Goal: Entertainment & Leisure: Browse casually

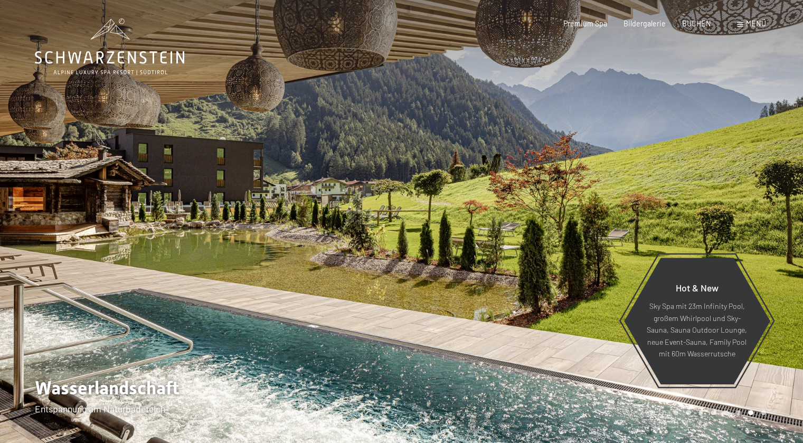
click at [750, 26] on span "Menü" at bounding box center [756, 23] width 20 height 9
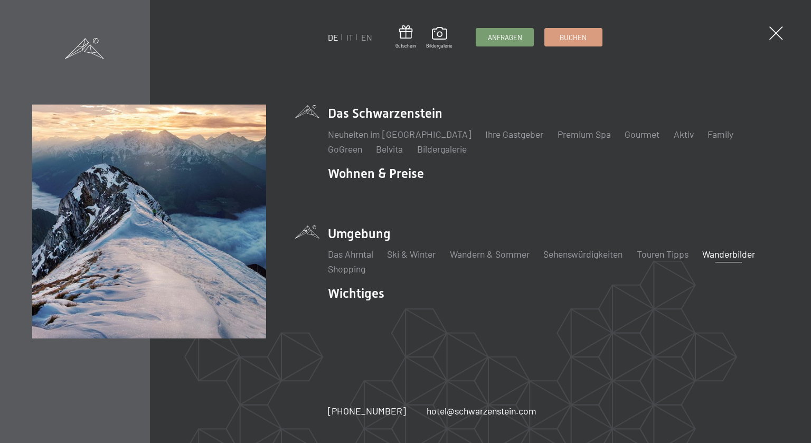
click at [753, 255] on link "Wanderbilder" at bounding box center [729, 254] width 53 height 12
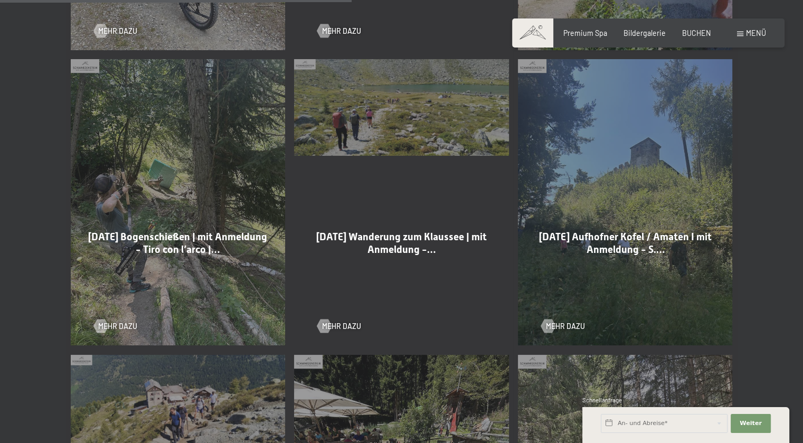
scroll to position [1215, 0]
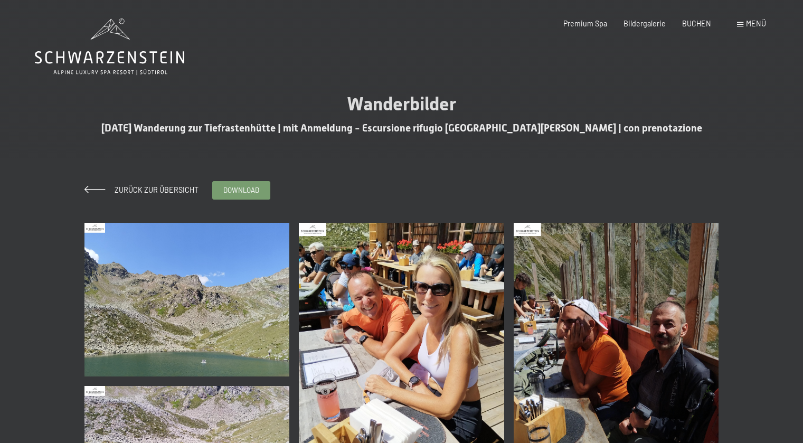
click at [620, 246] on img at bounding box center [616, 360] width 205 height 274
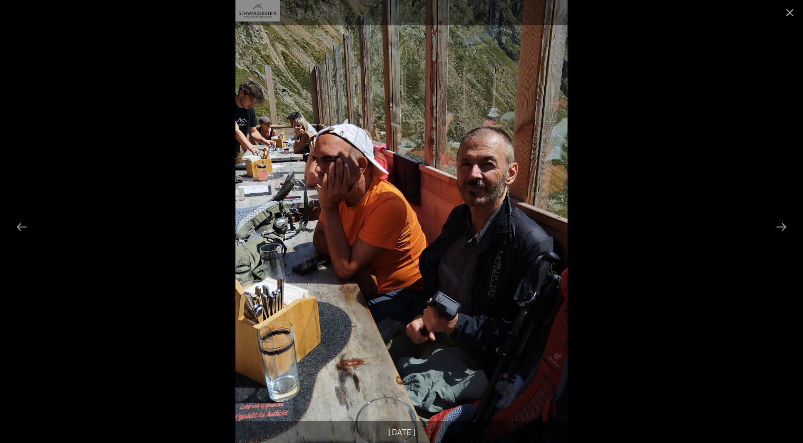
click at [735, 190] on div at bounding box center [401, 221] width 803 height 443
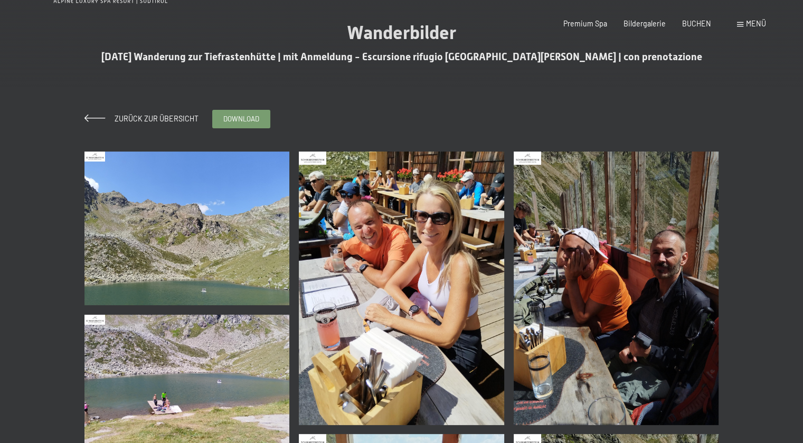
scroll to position [211, 0]
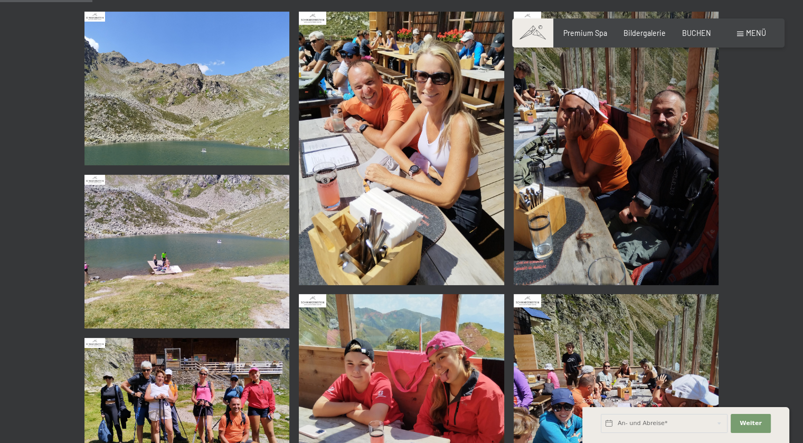
click at [460, 190] on img at bounding box center [401, 149] width 205 height 274
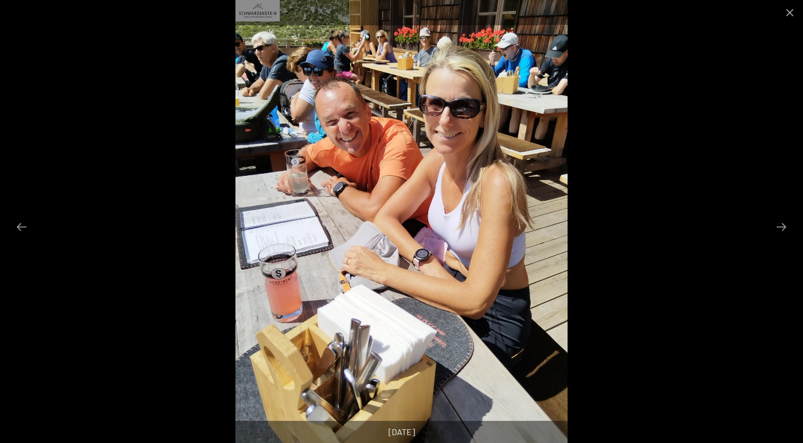
click at [718, 215] on div at bounding box center [401, 221] width 803 height 443
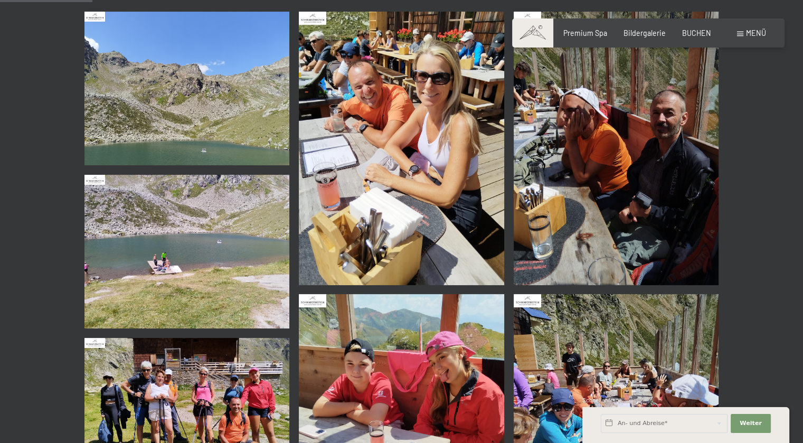
click at [469, 187] on img at bounding box center [401, 149] width 205 height 274
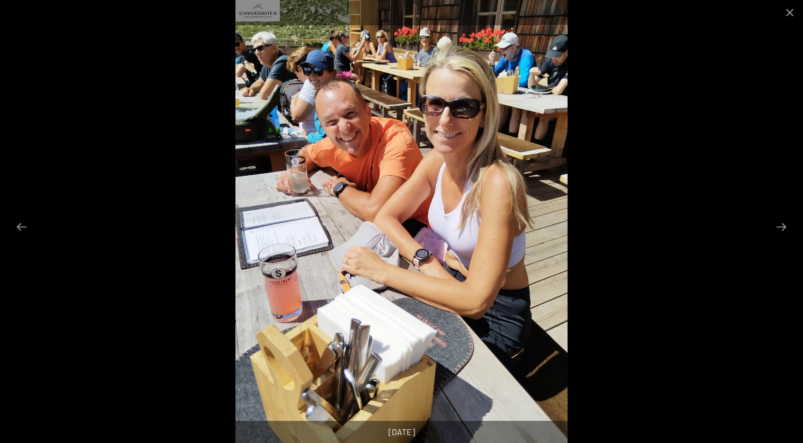
click at [673, 188] on div at bounding box center [401, 221] width 803 height 443
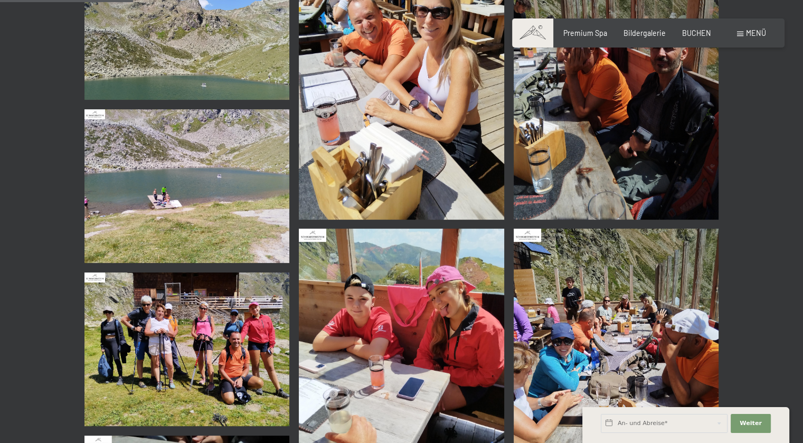
scroll to position [423, 0]
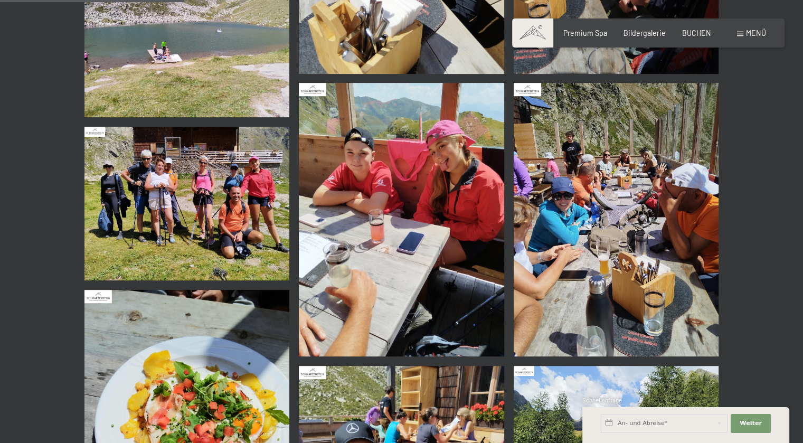
click at [225, 190] on img at bounding box center [187, 204] width 205 height 154
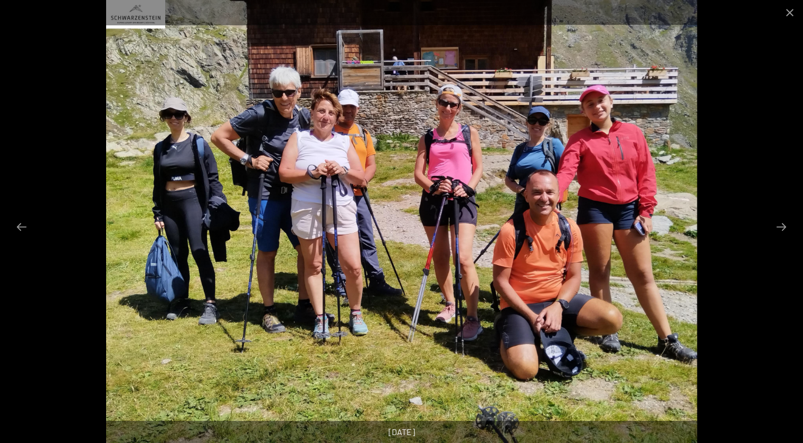
click at [760, 134] on div at bounding box center [401, 221] width 803 height 443
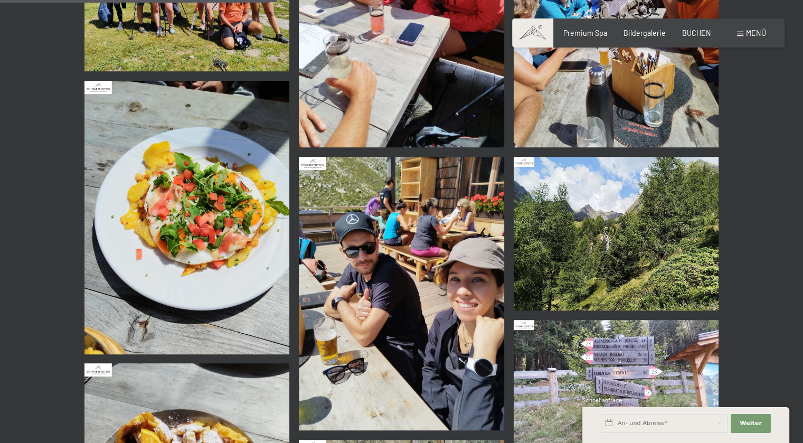
scroll to position [634, 0]
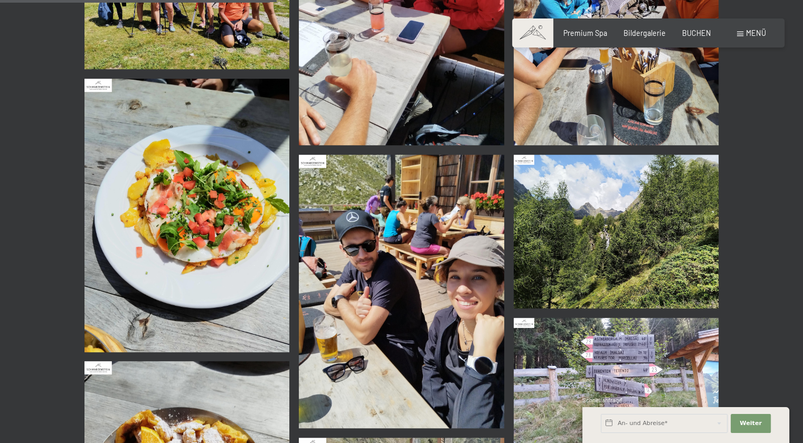
click at [467, 227] on img at bounding box center [401, 292] width 205 height 274
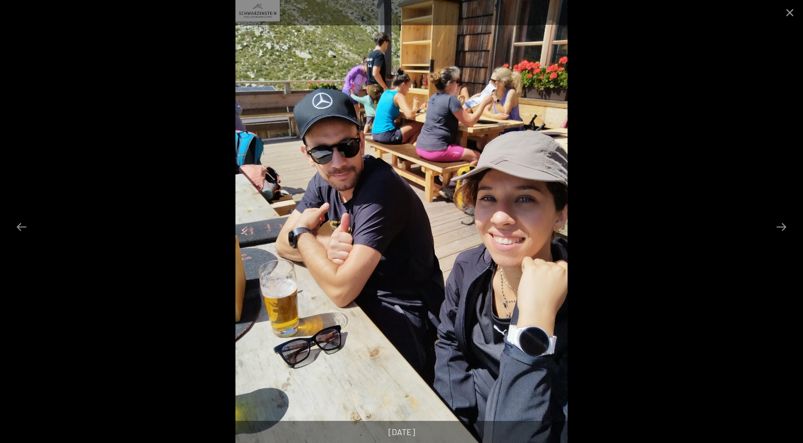
click at [764, 155] on div at bounding box center [401, 221] width 803 height 443
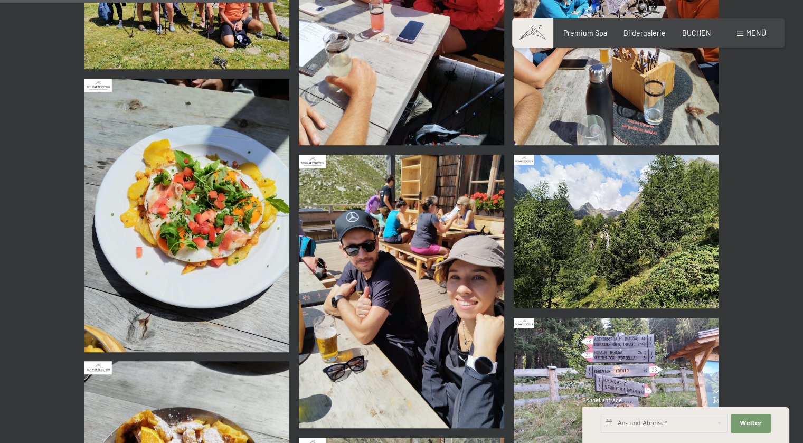
click at [487, 244] on img at bounding box center [401, 292] width 205 height 274
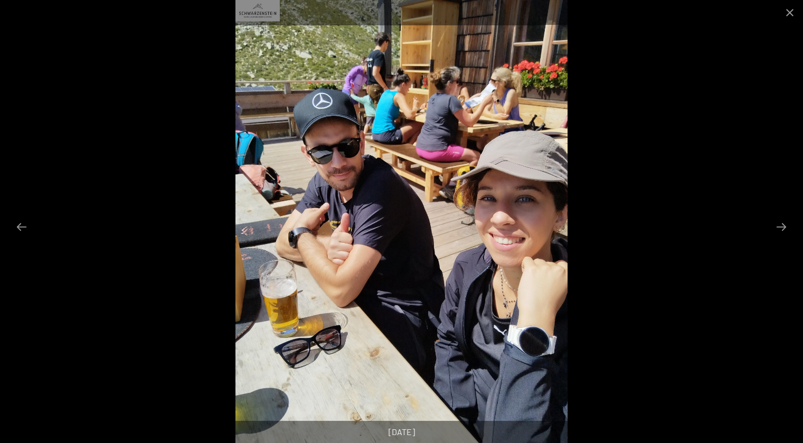
click at [755, 162] on div at bounding box center [401, 221] width 803 height 443
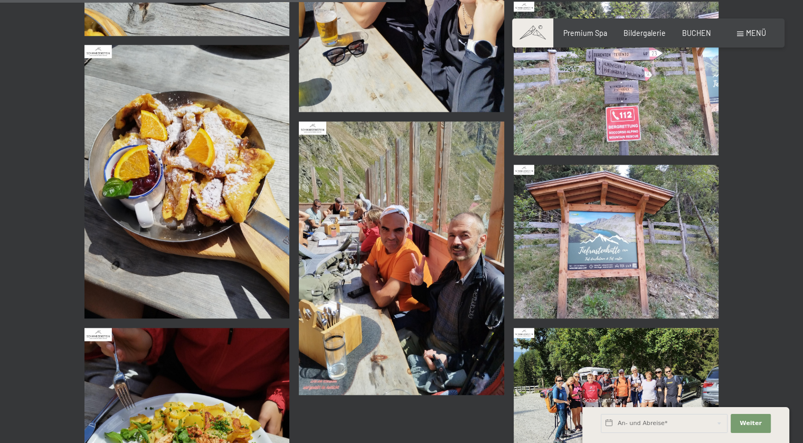
scroll to position [951, 0]
click at [443, 235] on img at bounding box center [401, 258] width 205 height 274
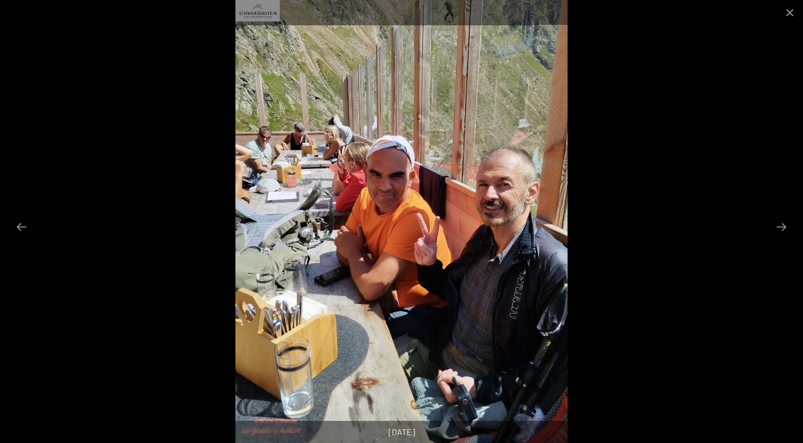
click at [775, 143] on div at bounding box center [401, 221] width 803 height 443
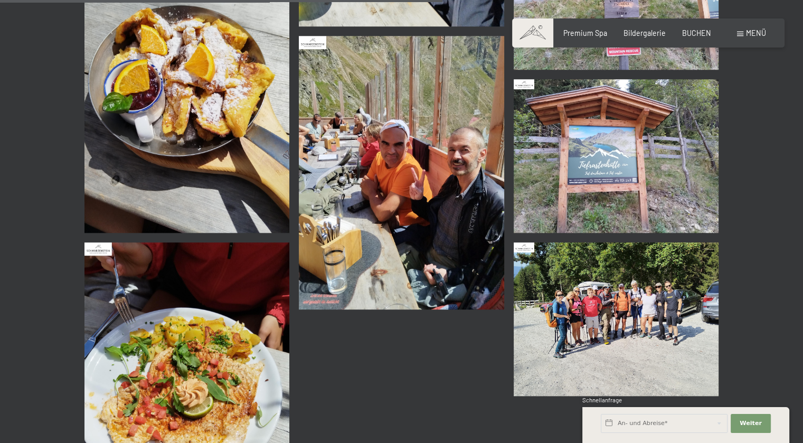
scroll to position [1109, 0]
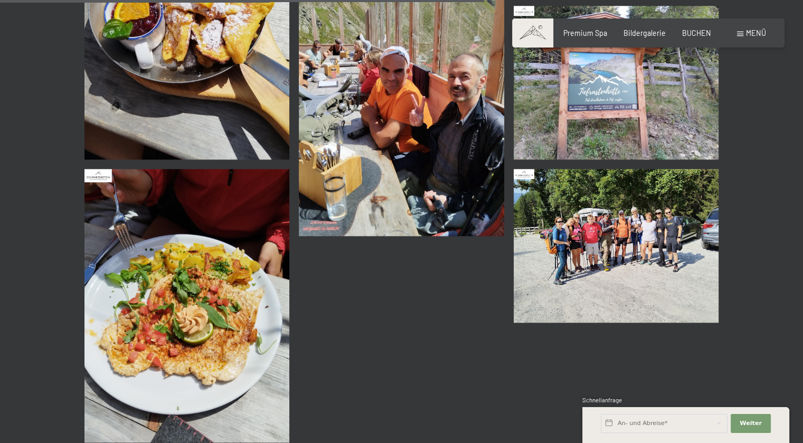
click at [659, 226] on img at bounding box center [616, 246] width 205 height 154
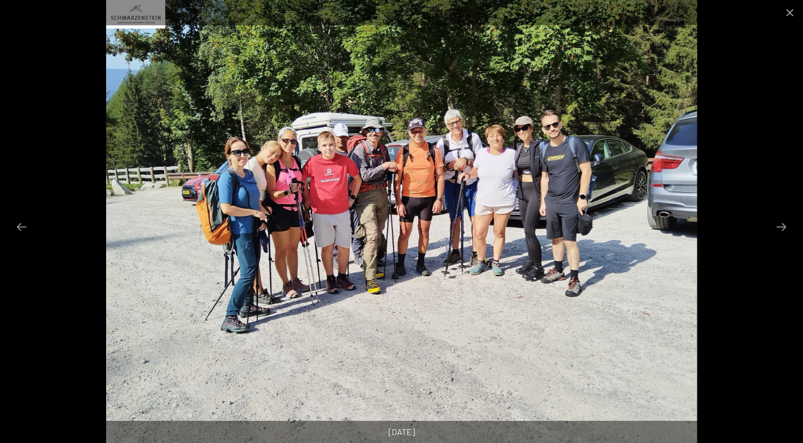
click at [723, 152] on div at bounding box center [401, 221] width 803 height 443
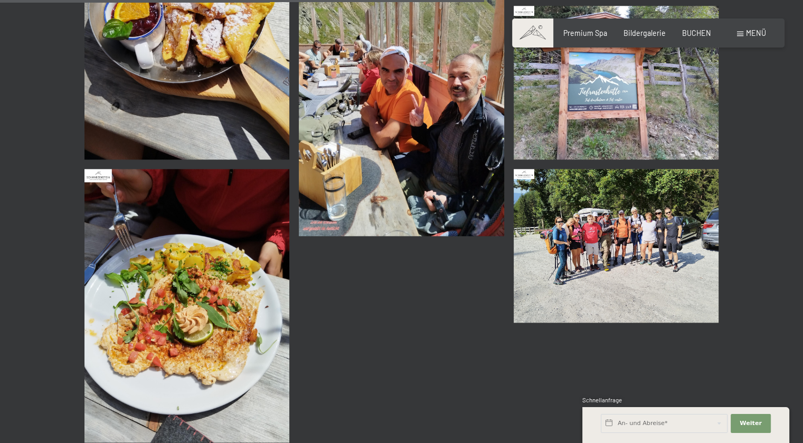
click at [209, 285] on img at bounding box center [187, 306] width 205 height 274
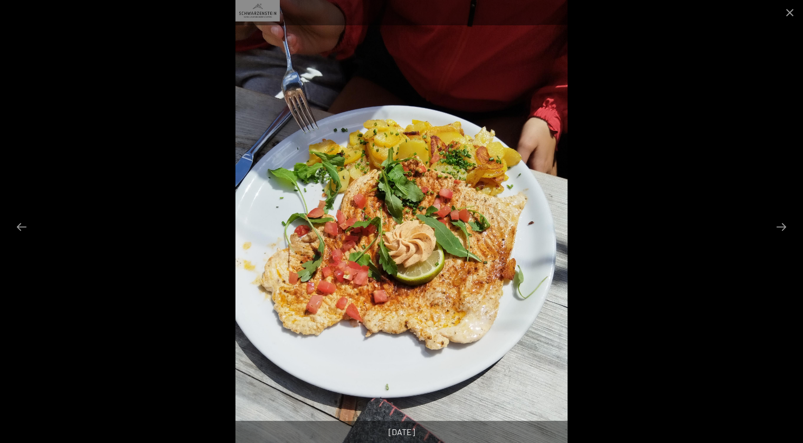
click at [634, 357] on div at bounding box center [401, 221] width 803 height 443
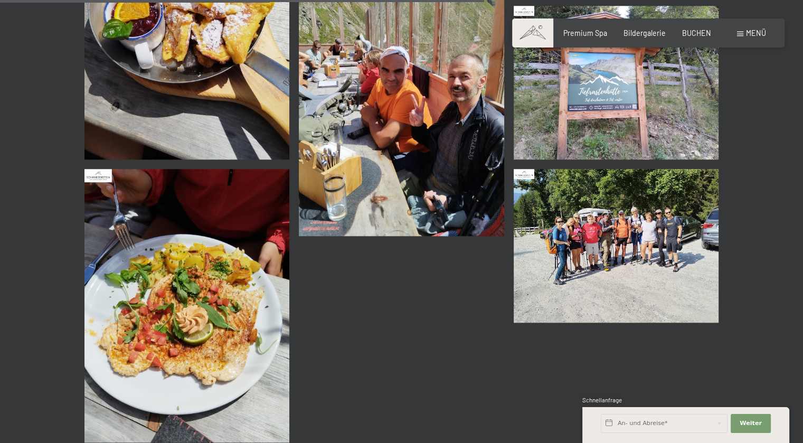
click at [667, 242] on img at bounding box center [616, 246] width 205 height 154
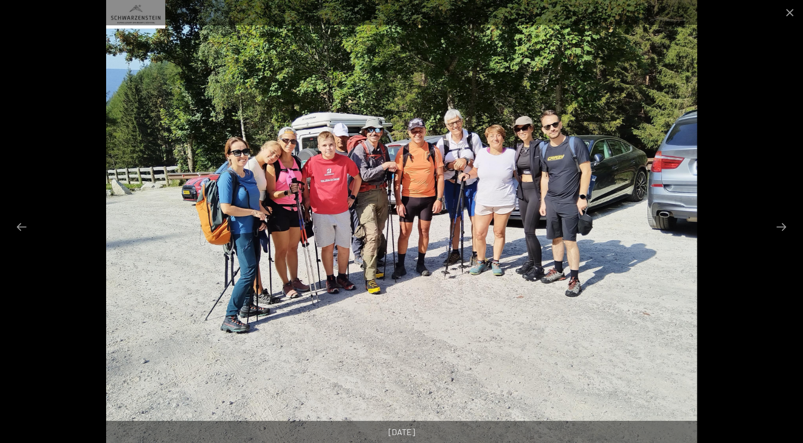
click at [733, 254] on div at bounding box center [401, 221] width 803 height 443
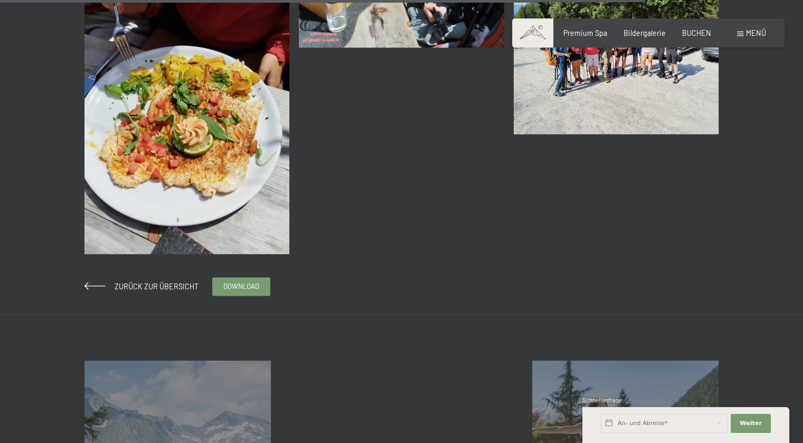
scroll to position [1479, 0]
